Goal: Find specific page/section: Find specific page/section

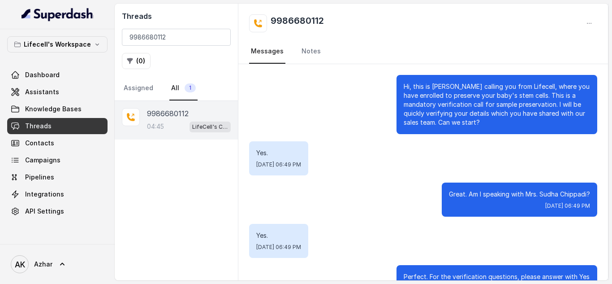
click at [149, 36] on input "9986680112" at bounding box center [176, 37] width 109 height 17
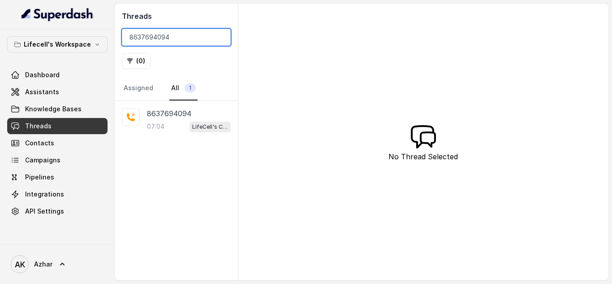
click at [132, 32] on input "8637694094" at bounding box center [176, 37] width 109 height 17
paste input "9994561257"
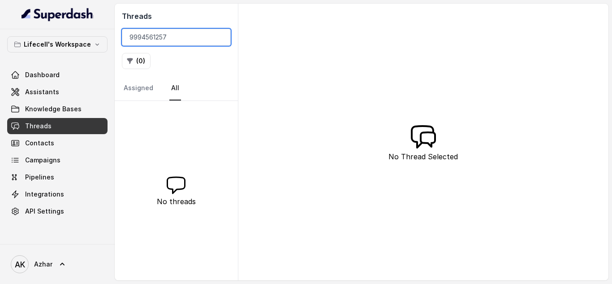
type input "9994561257"
